Goal: Task Accomplishment & Management: Complete application form

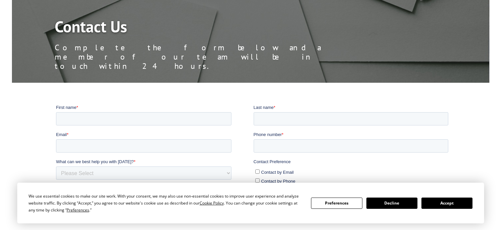
scroll to position [99, 0]
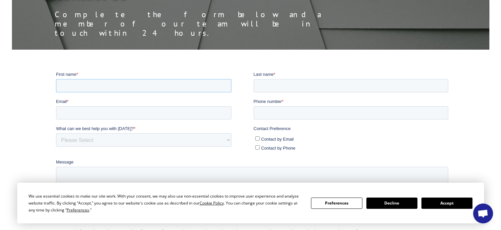
click at [138, 85] on input "First name *" at bounding box center [143, 85] width 175 height 13
type input "[PERSON_NAME]"
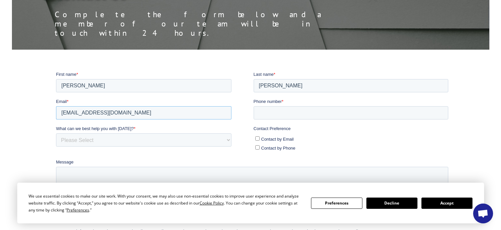
type input "[EMAIL_ADDRESS][DOMAIN_NAME]"
type input "[PHONE_NUMBER]"
click at [148, 138] on select "Please Select Quoting, Opening New Account, or New Business Opportunity Shipmen…" at bounding box center [143, 139] width 175 height 13
select select "Customer Service"
click at [56, 133] on select "Please Select Quoting, Opening New Account, or New Business Opportunity Shipmen…" at bounding box center [143, 139] width 175 height 13
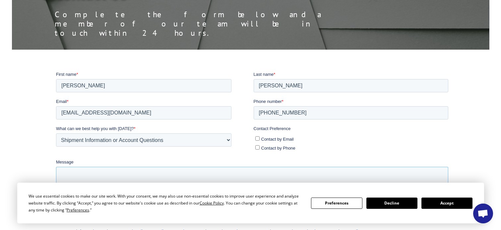
drag, startPoint x: 175, startPoint y: 169, endPoint x: 172, endPoint y: 170, distance: 3.4
click at [175, 169] on textarea "Message" at bounding box center [252, 178] width 392 height 22
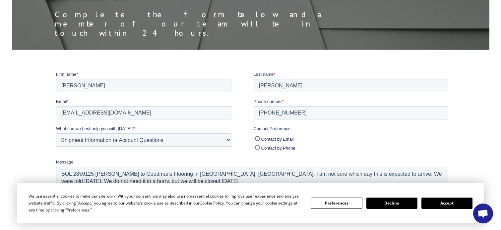
click at [197, 185] on textarea "BOL 2859125 [PERSON_NAME] to Goodmans Flooring in [GEOGRAPHIC_DATA], [GEOGRAPHI…" at bounding box center [252, 178] width 392 height 22
click at [95, 174] on textarea "BOL 2859125 [PERSON_NAME] to Goodmans Flooring in [GEOGRAPHIC_DATA], [GEOGRAPHI…" at bounding box center [252, 178] width 392 height 22
click at [229, 174] on textarea "BOL 2859125 From [GEOGRAPHIC_DATA] to Goodmans Flooring in [GEOGRAPHIC_DATA], […" at bounding box center [252, 178] width 392 height 22
click at [259, 183] on textarea "BOL 2859125 From [GEOGRAPHIC_DATA] to Goodmans Flooring in [PERSON_NAME][GEOGRA…" at bounding box center [252, 178] width 392 height 22
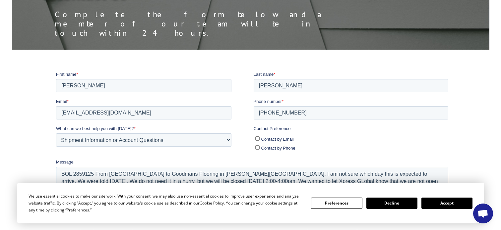
scroll to position [3, 0]
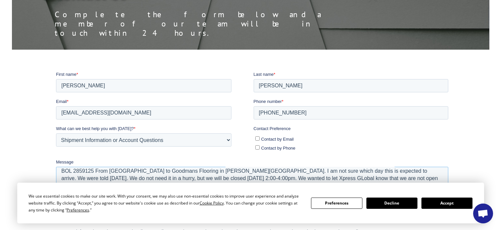
click at [319, 177] on textarea "BOL 2859125 From [GEOGRAPHIC_DATA] to Goodmans Flooring in [PERSON_NAME][GEOGRA…" at bounding box center [252, 178] width 392 height 22
click at [129, 182] on textarea "BOL 2859125 From [GEOGRAPHIC_DATA] to Goodmans Flooring in [PERSON_NAME][GEOGRA…" at bounding box center [252, 178] width 392 height 22
type textarea "BOL 2859125 From [GEOGRAPHIC_DATA] to Goodmans Flooring in [PERSON_NAME][GEOGRA…"
click at [260, 148] on label "Contact by Phone" at bounding box center [351, 147] width 193 height 7
click at [260, 148] on input "Contact by Phone" at bounding box center [257, 147] width 4 height 4
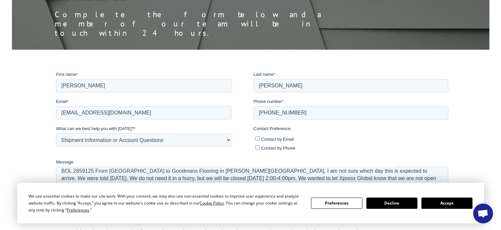
checkbox input "true"
click at [257, 141] on label "Contact by Email" at bounding box center [351, 138] width 193 height 7
click at [257, 141] on input "Contact by Email" at bounding box center [257, 138] width 4 height 4
checkbox input "true"
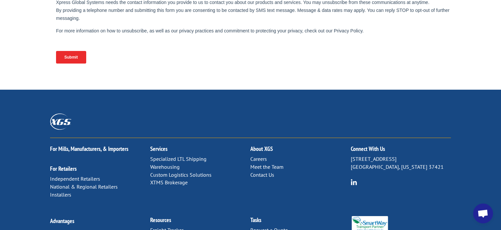
scroll to position [265, 0]
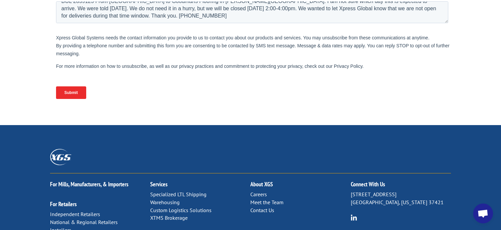
click at [82, 95] on input "Submit" at bounding box center [71, 93] width 30 height 13
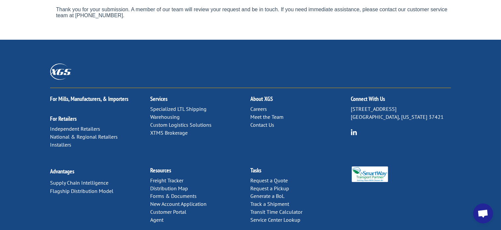
scroll to position [0, 0]
